Goal: Task Accomplishment & Management: Use online tool/utility

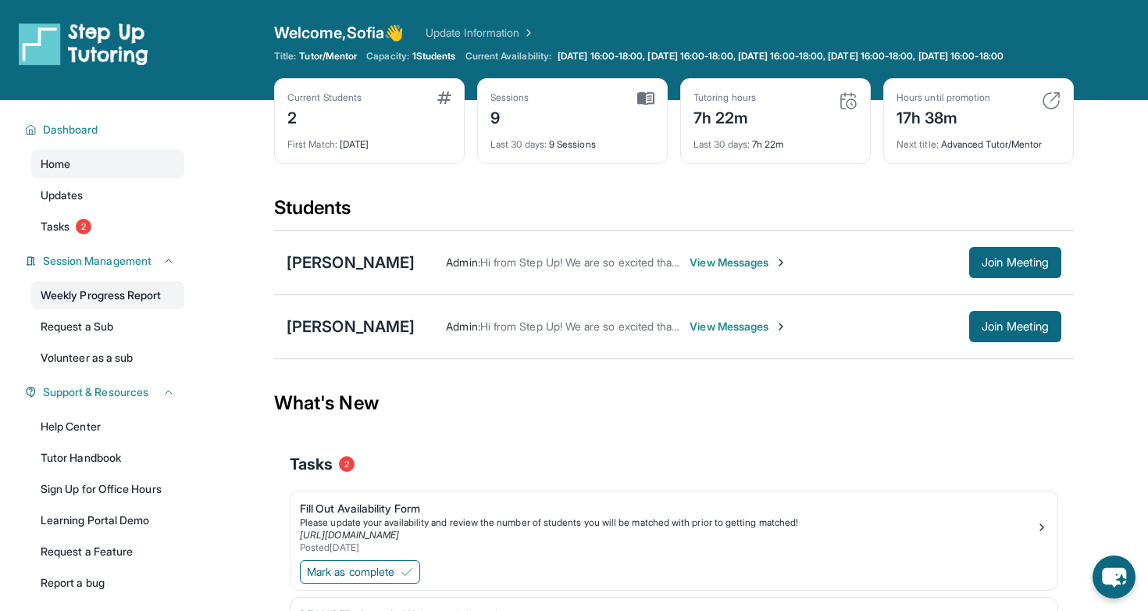
click at [133, 304] on link "Weekly Progress Report" at bounding box center [107, 295] width 153 height 28
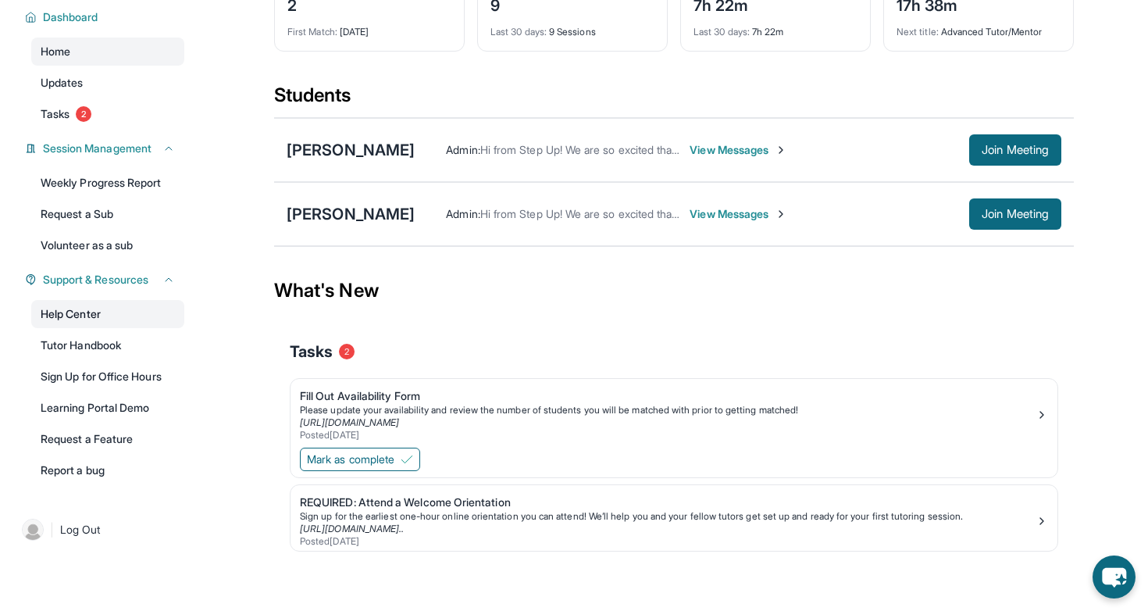
scroll to position [120, 0]
click at [326, 154] on div "[PERSON_NAME]" at bounding box center [351, 150] width 128 height 22
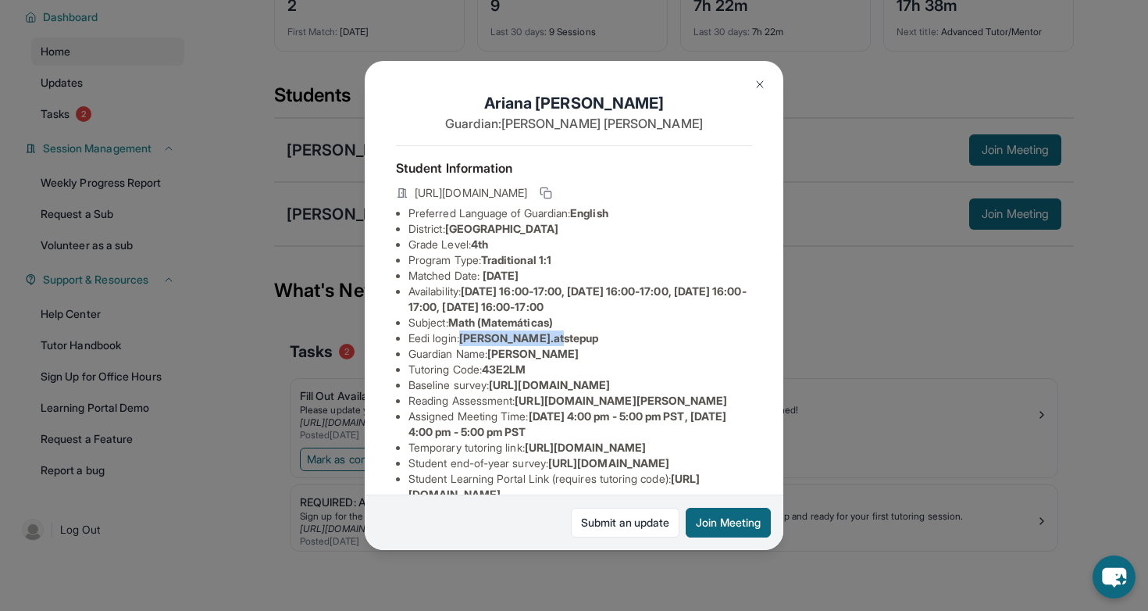
drag, startPoint x: 559, startPoint y: 338, endPoint x: 465, endPoint y: 338, distance: 93.8
click at [465, 338] on li "Eedi login : arianar.atstepup" at bounding box center [581, 338] width 344 height 16
copy span "arianar.atstepup"
click at [555, 376] on li "Tutoring Code : 43E2LM" at bounding box center [581, 370] width 344 height 16
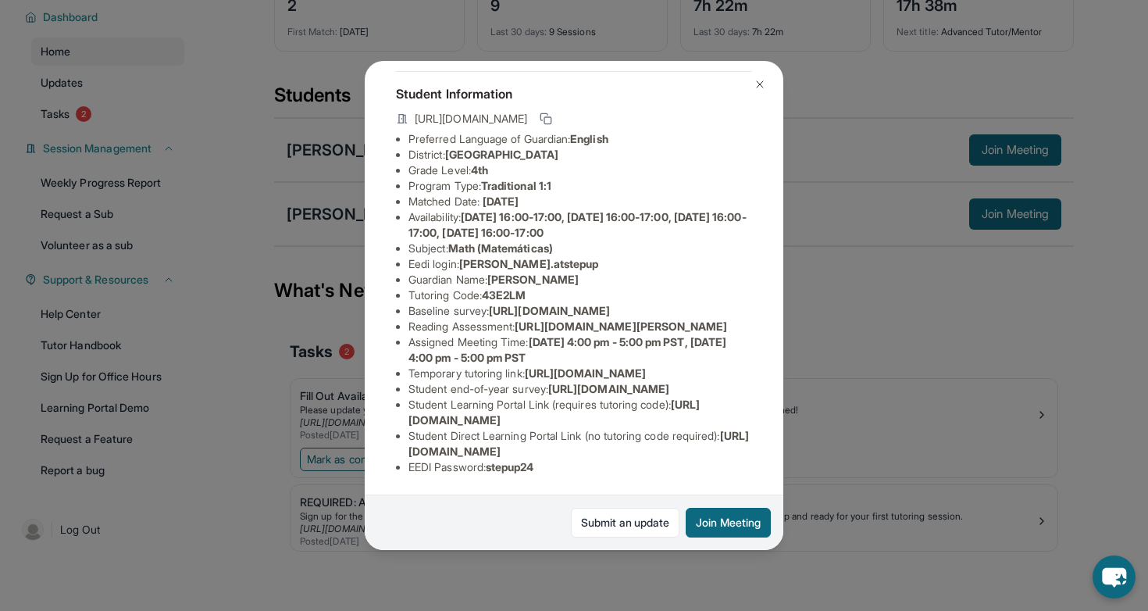
scroll to position [246, 0]
drag, startPoint x: 493, startPoint y: 466, endPoint x: 563, endPoint y: 466, distance: 69.5
click at [563, 466] on li "EEDI Password : stepup24" at bounding box center [581, 467] width 344 height 16
copy span "stepup24"
click at [863, 72] on div "Ariana Ramirez Guardian: Isela Chun Student Information https://student-portal.…" at bounding box center [574, 305] width 1148 height 611
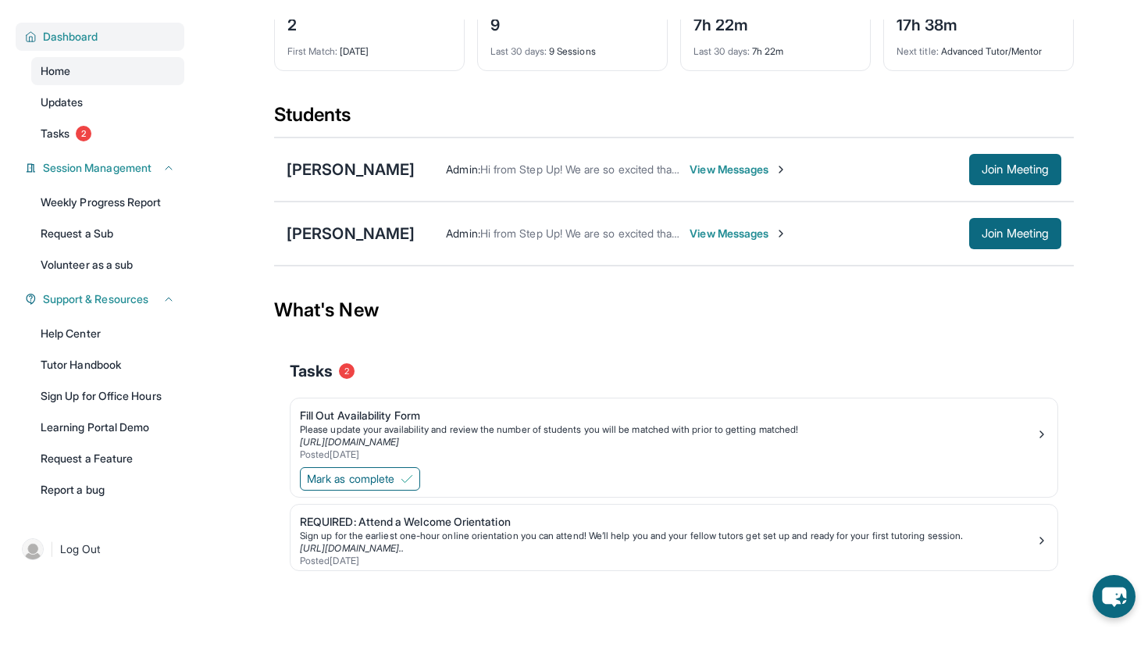
scroll to position [113, 0]
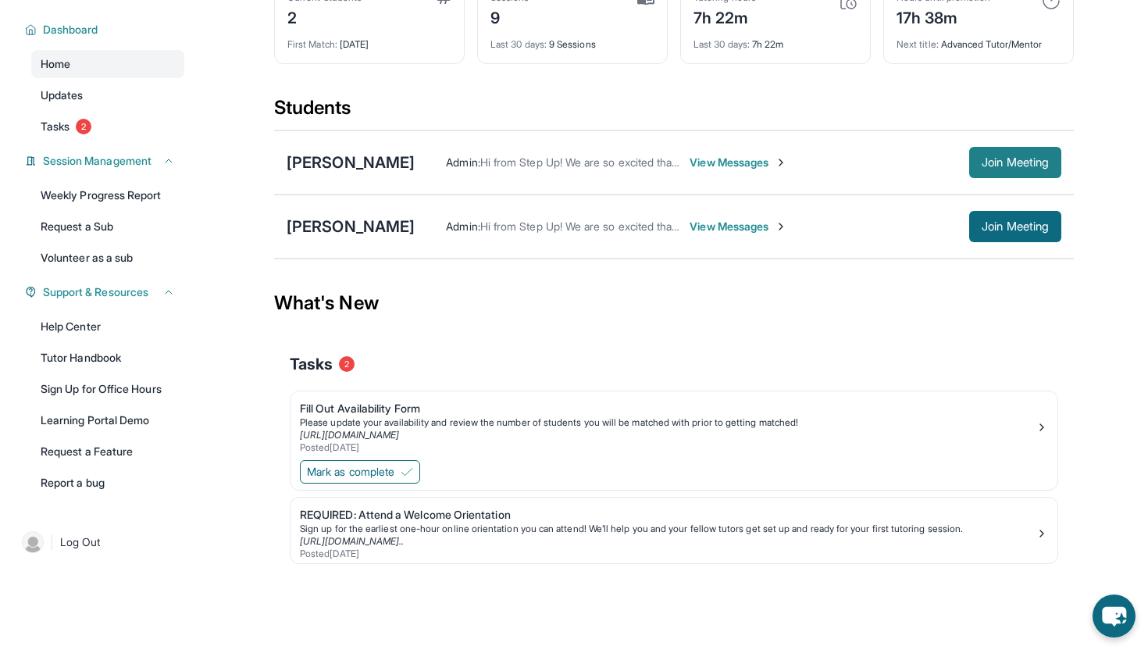
click at [1018, 158] on span "Join Meeting" at bounding box center [1015, 162] width 67 height 9
click at [1018, 166] on span "Join Meeting" at bounding box center [1015, 162] width 67 height 9
click at [773, 330] on div "What's New" at bounding box center [674, 303] width 800 height 69
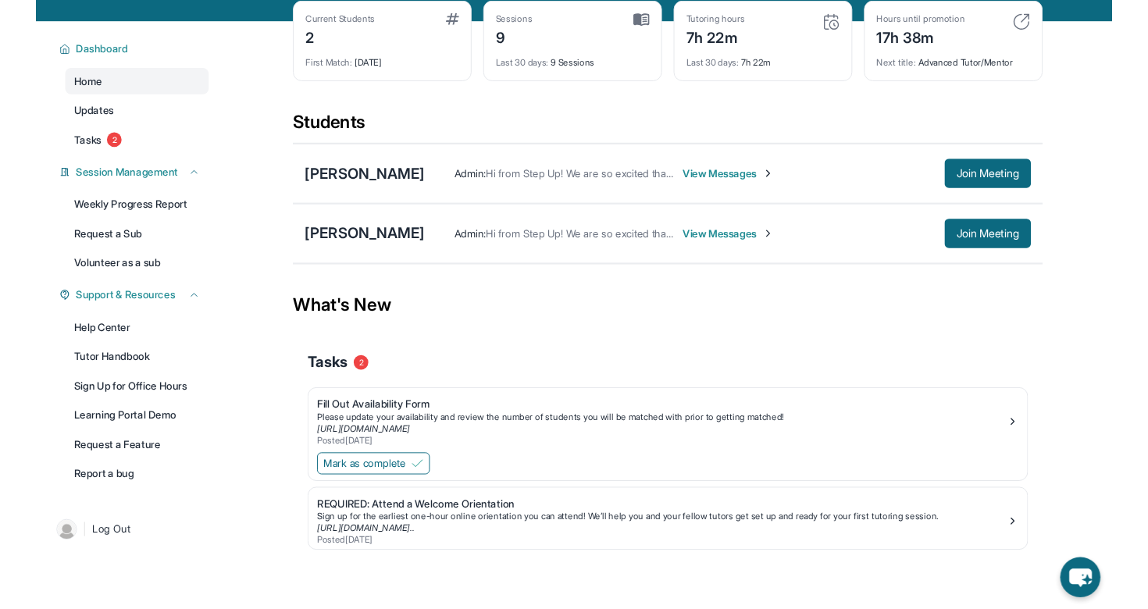
scroll to position [94, 0]
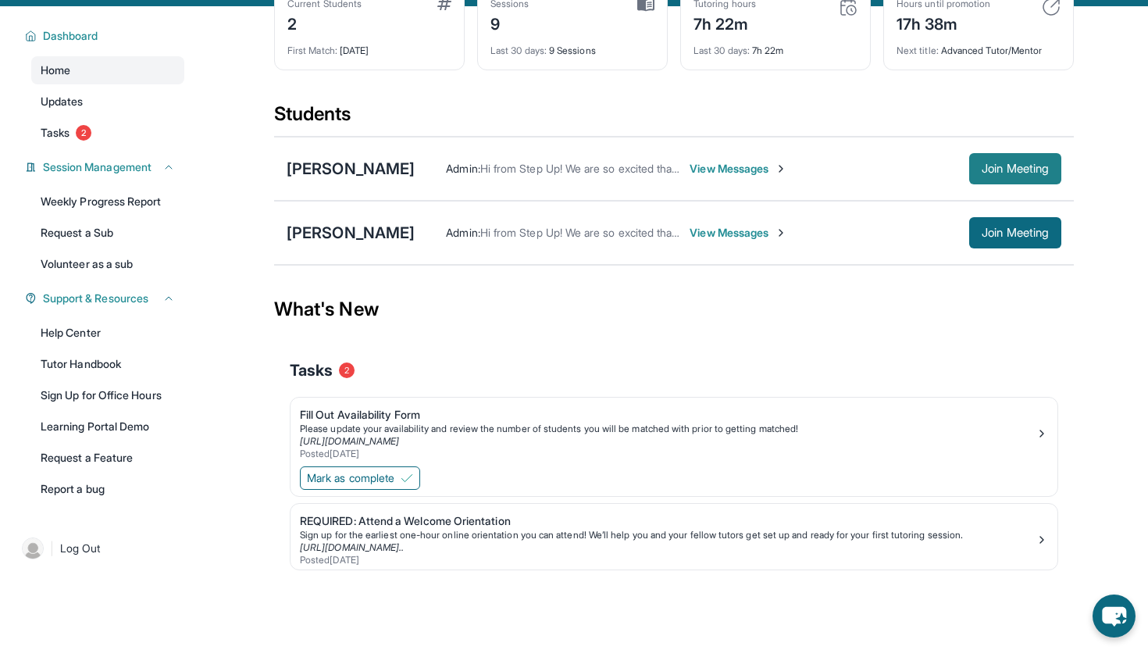
click at [994, 173] on span "Join Meeting" at bounding box center [1015, 168] width 67 height 9
